Goal: Find specific page/section: Find specific page/section

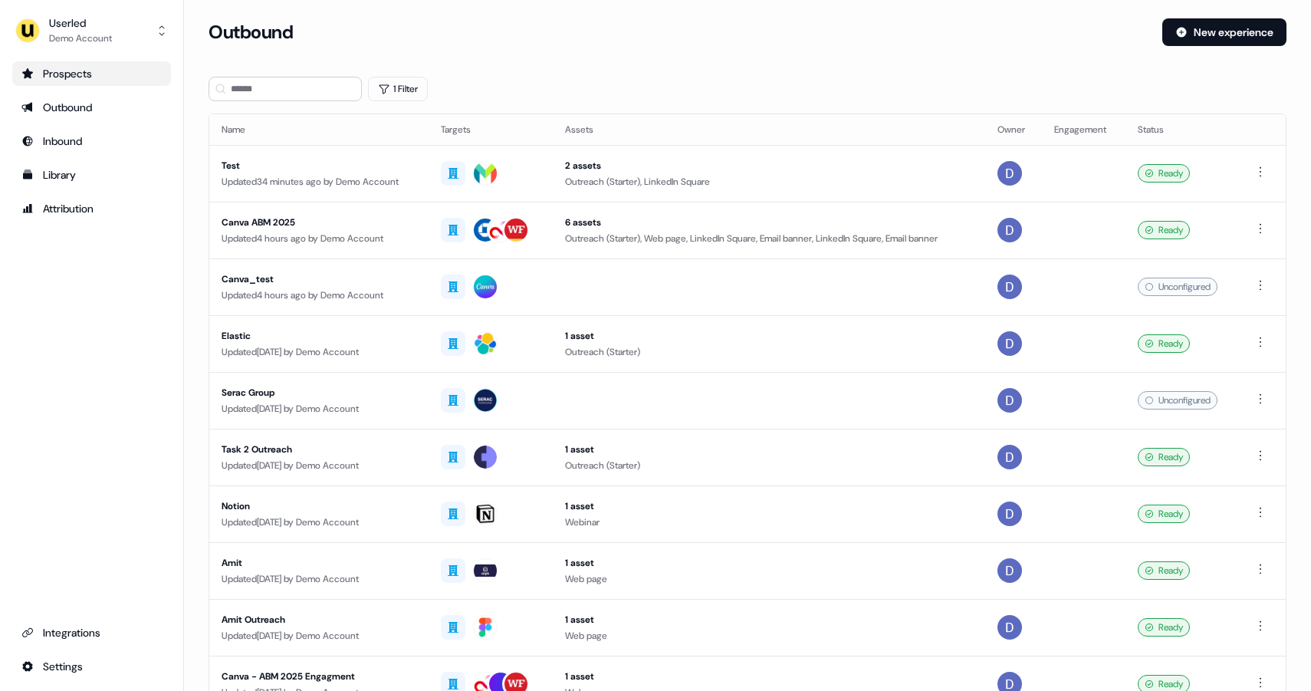
click at [48, 75] on div "Prospects" at bounding box center [91, 73] width 140 height 15
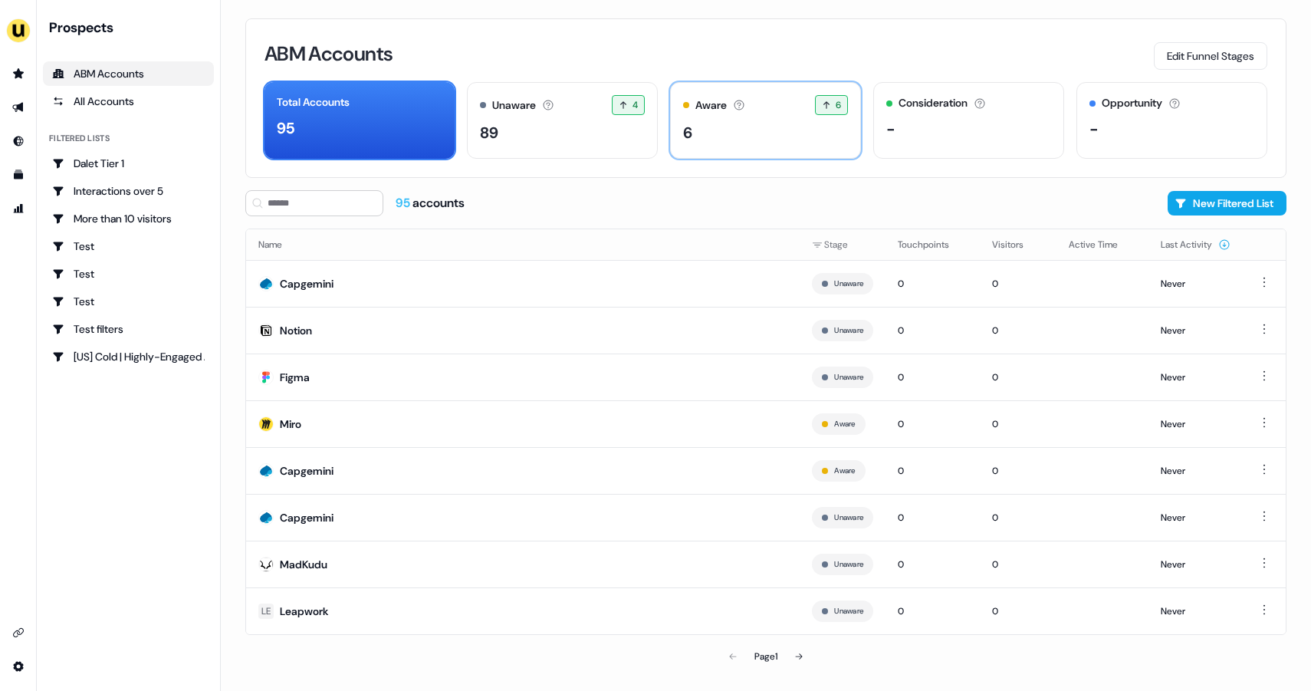
click at [704, 120] on div "Aware Accounts with 5+ minutes of usage or significant LinkedIn ad engagement! …" at bounding box center [765, 120] width 191 height 77
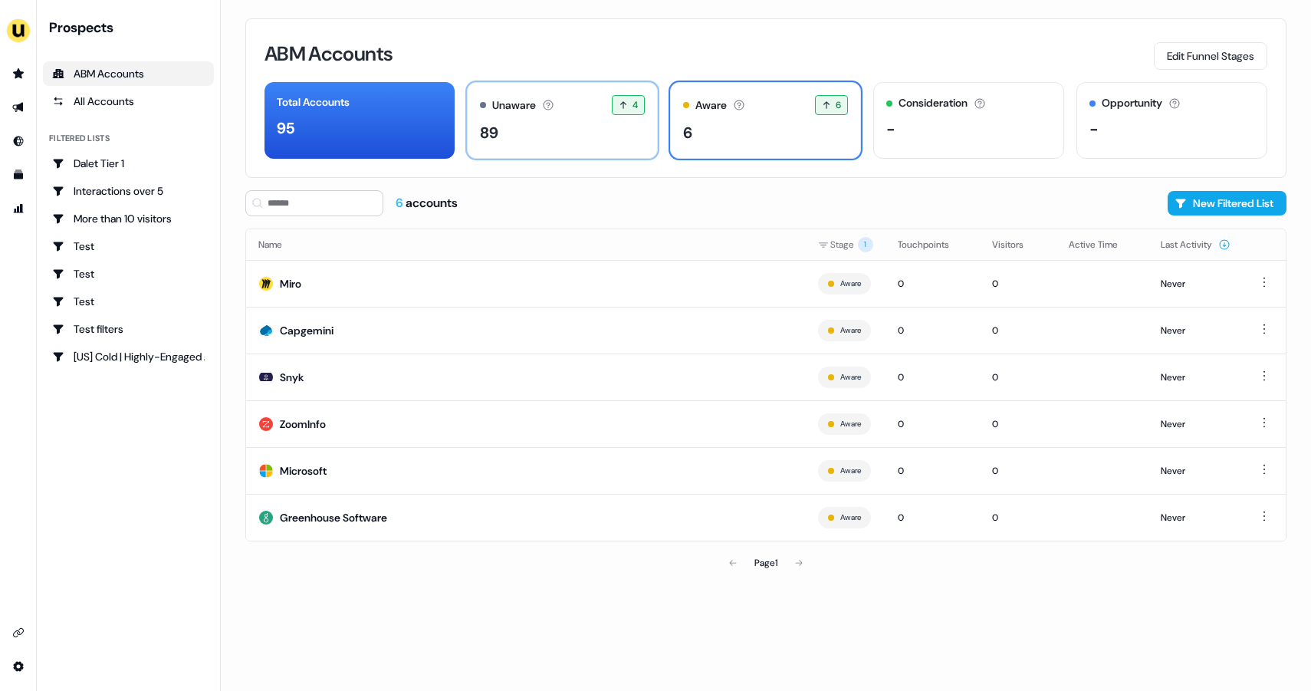
click at [504, 136] on div "89" at bounding box center [562, 132] width 165 height 23
